Goal: Task Accomplishment & Management: Use online tool/utility

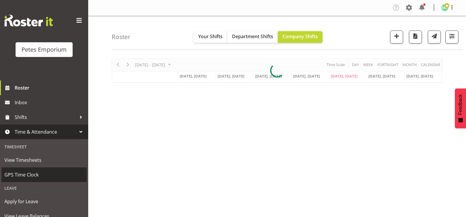
click at [42, 177] on span "GPS Time Clock" at bounding box center [43, 174] width 79 height 9
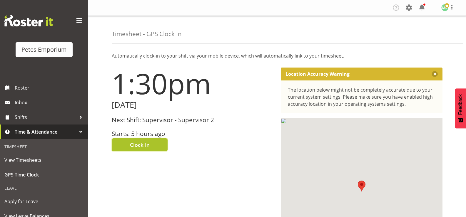
click at [155, 145] on button "Clock In" at bounding box center [140, 144] width 56 height 13
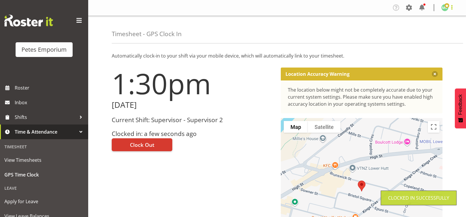
click at [452, 8] on span at bounding box center [451, 7] width 7 height 7
click at [431, 35] on link "Log Out" at bounding box center [427, 31] width 56 height 11
